Goal: Navigation & Orientation: Find specific page/section

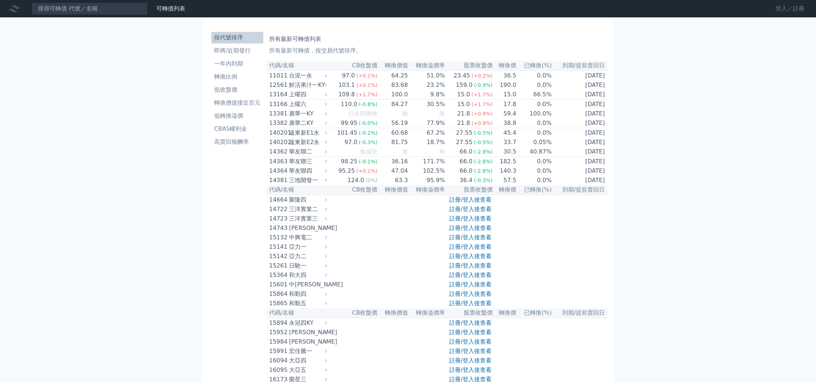
click at [796, 8] on link "登入／註冊" at bounding box center [790, 9] width 41 height 12
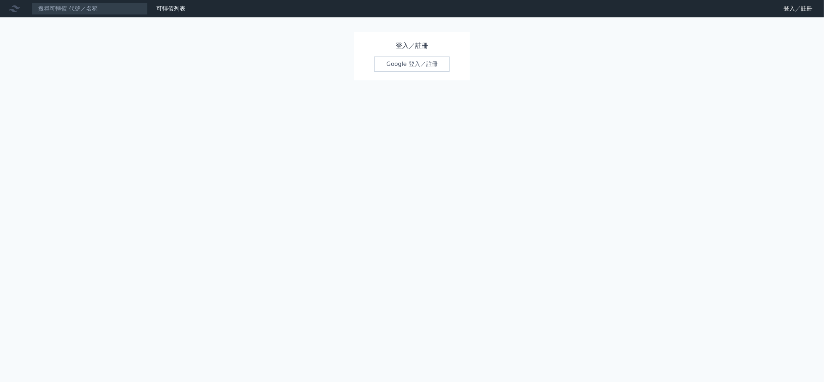
click at [426, 66] on link "Google 登入／註冊" at bounding box center [411, 63] width 75 height 15
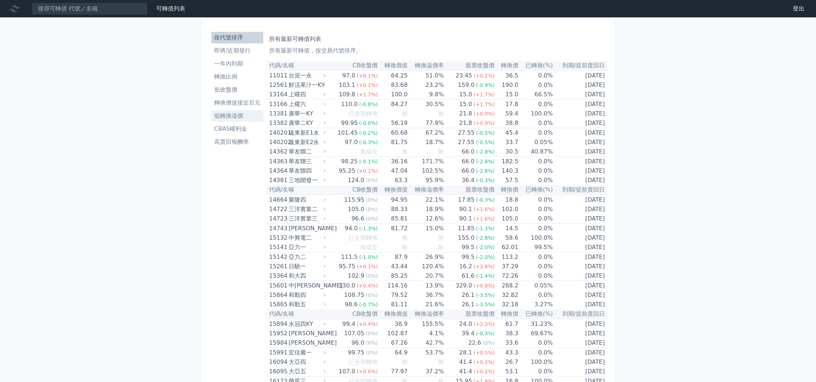
click at [240, 115] on li "低轉換溢價" at bounding box center [237, 115] width 52 height 9
